Goal: Task Accomplishment & Management: Manage account settings

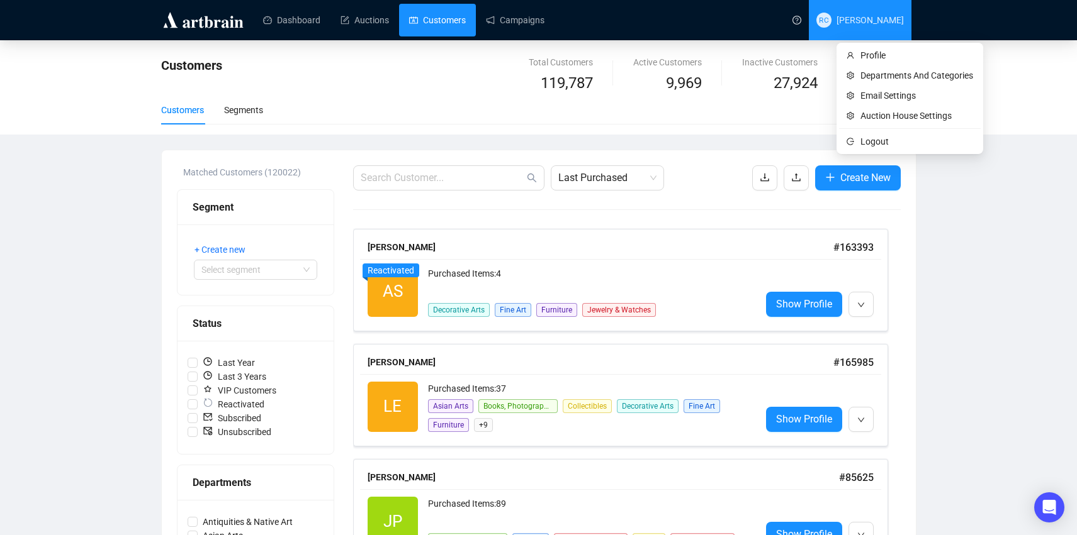
click at [885, 25] on span "RC [PERSON_NAME]" at bounding box center [859, 20] width 87 height 40
click at [864, 110] on span "Auction House Settings" at bounding box center [916, 116] width 113 height 14
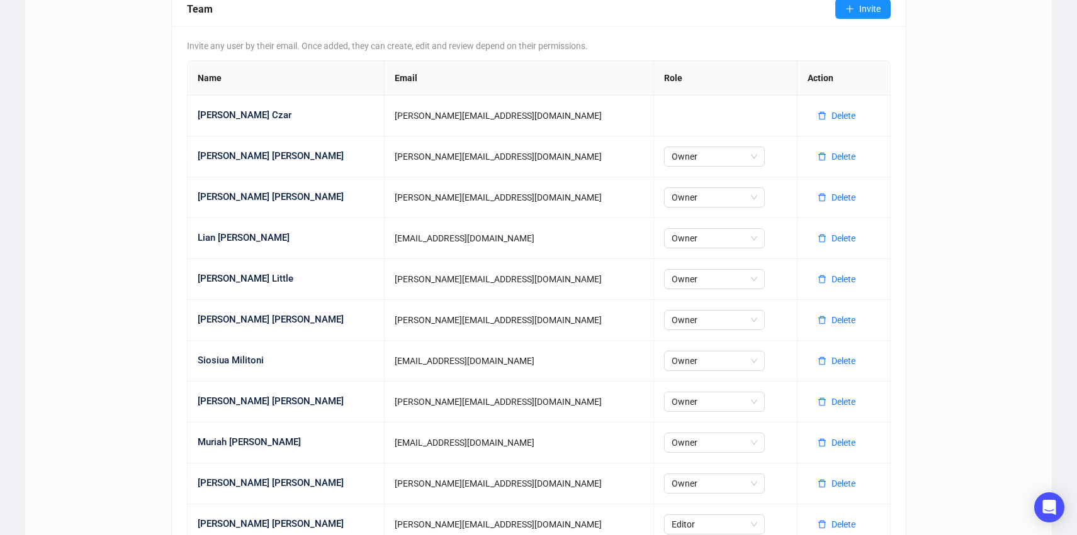
scroll to position [625, 0]
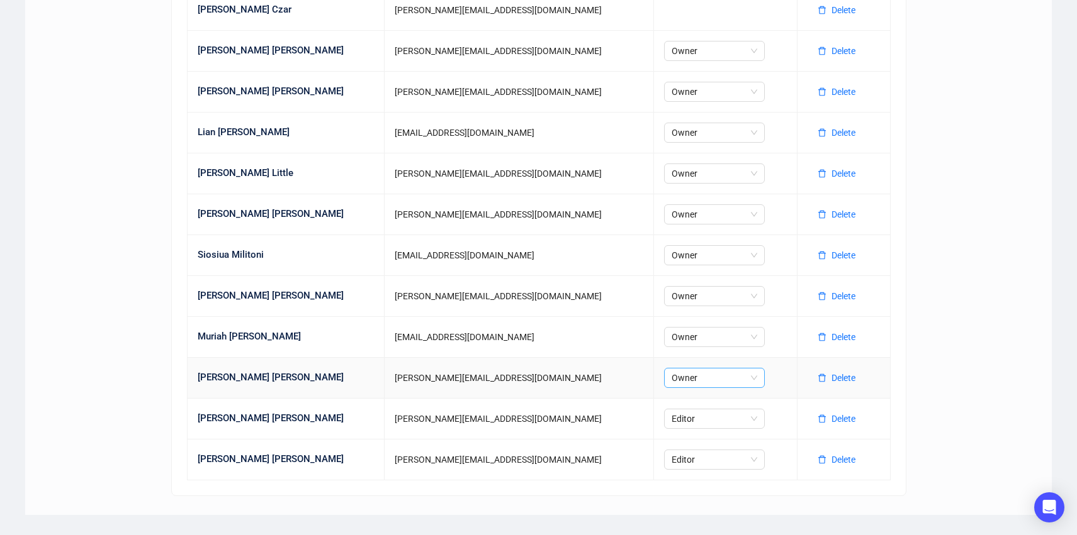
click at [689, 375] on div "Owner" at bounding box center [714, 378] width 101 height 20
click at [622, 424] on div "Editor" at bounding box center [643, 424] width 81 height 14
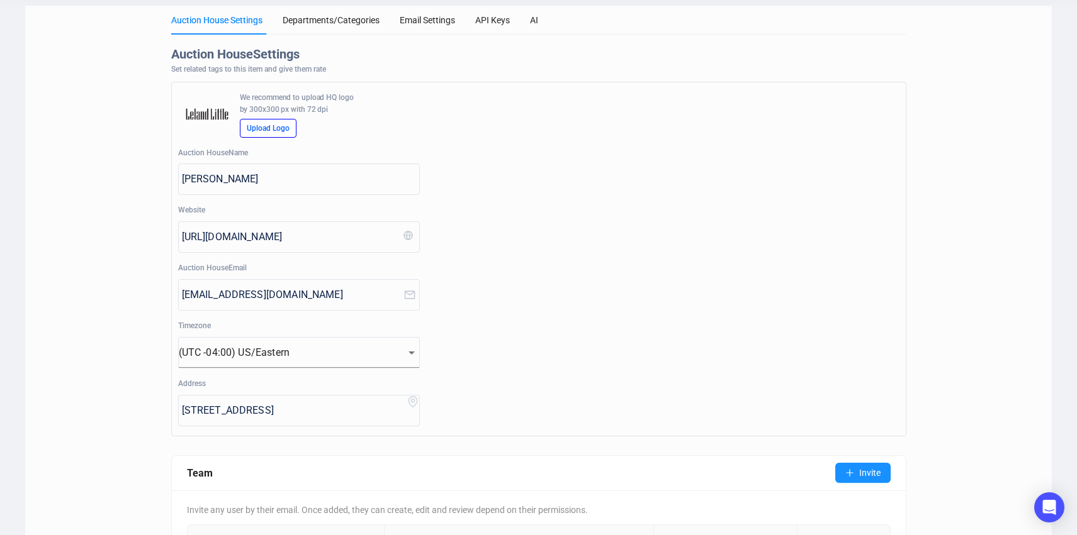
scroll to position [0, 0]
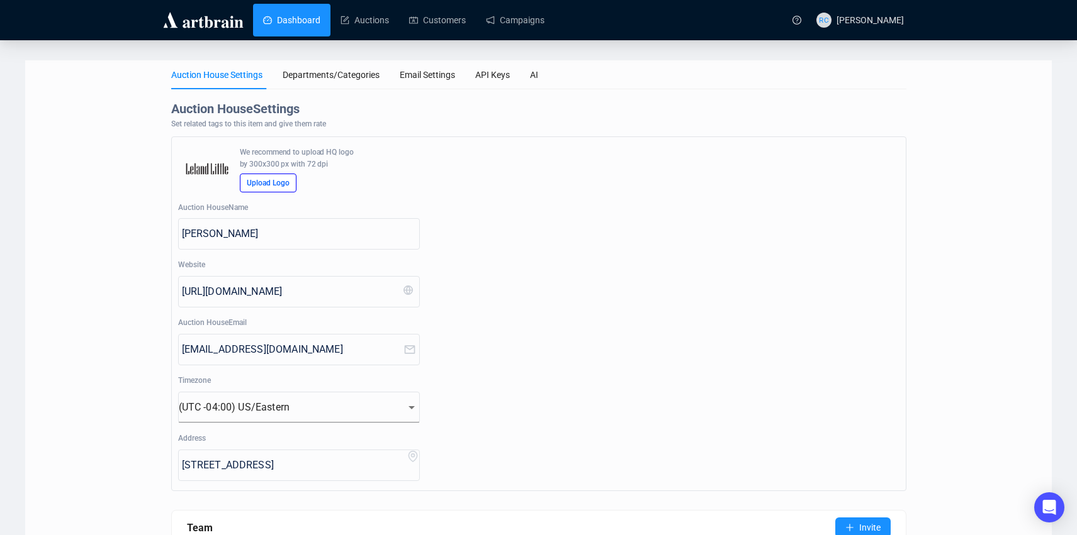
click at [289, 13] on link "Dashboard" at bounding box center [291, 20] width 57 height 33
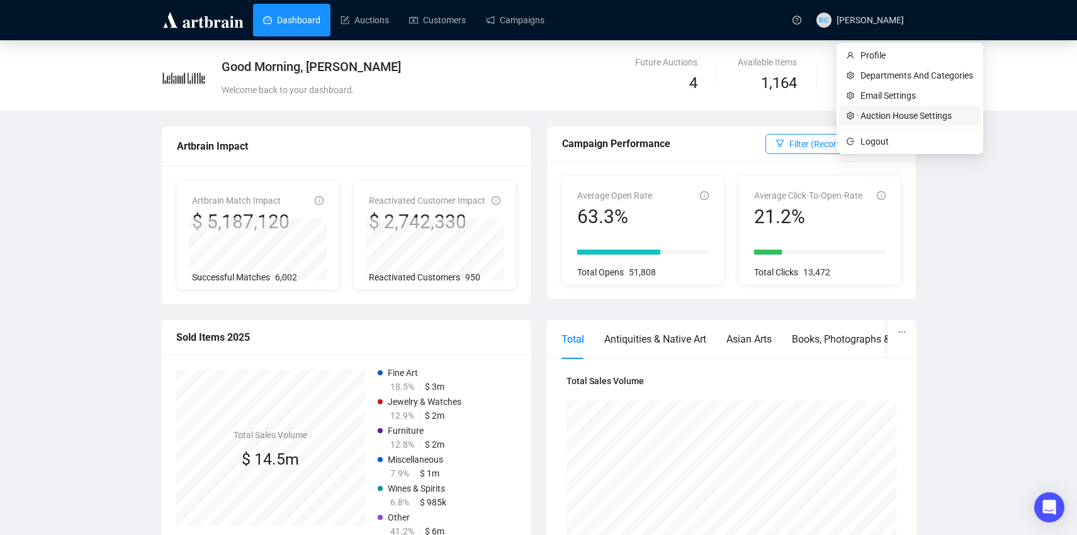
click at [870, 112] on span "Auction House Settings" at bounding box center [916, 116] width 113 height 14
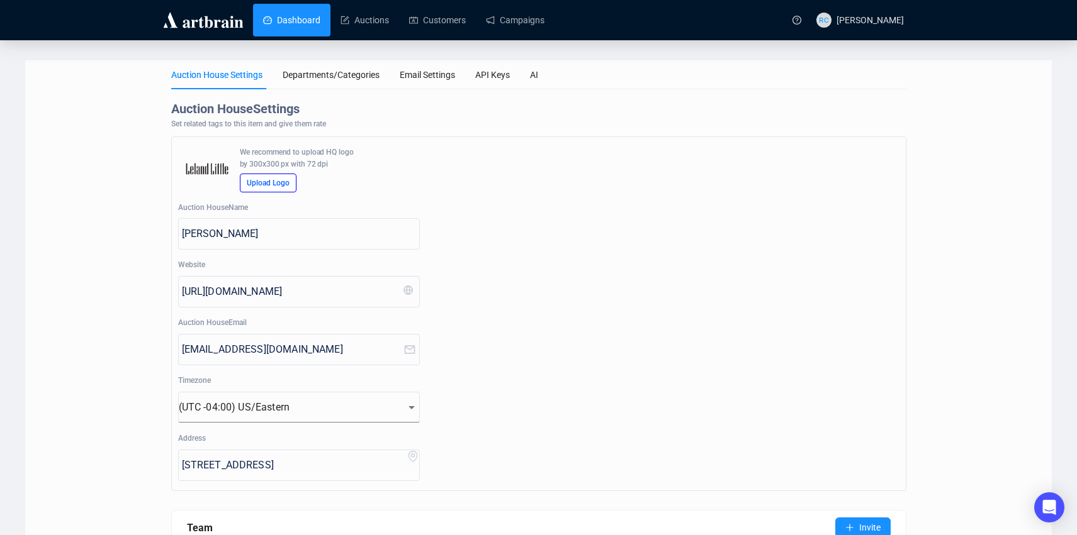
click at [280, 17] on link "Dashboard" at bounding box center [291, 20] width 57 height 33
